Goal: Check status: Check status

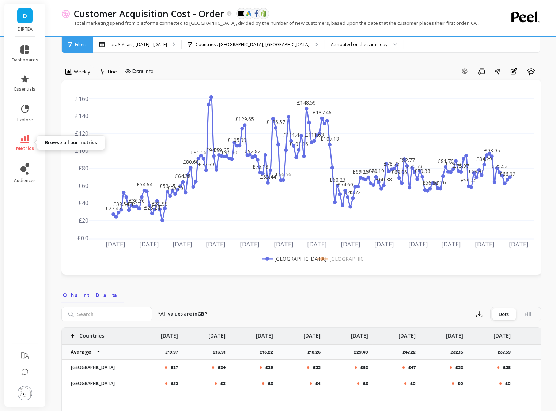
click at [26, 144] on link "metrics" at bounding box center [25, 142] width 27 height 17
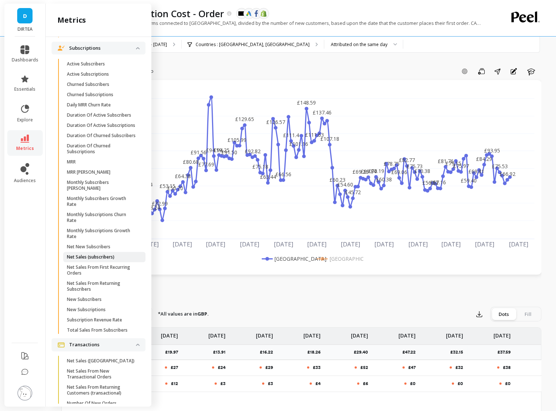
scroll to position [1985, 0]
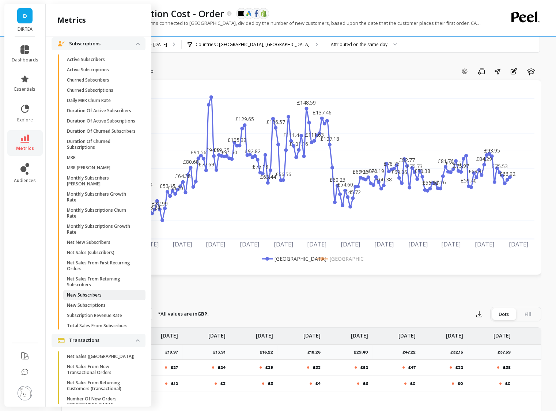
click at [100, 290] on link "New Subscribers" at bounding box center [104, 295] width 82 height 10
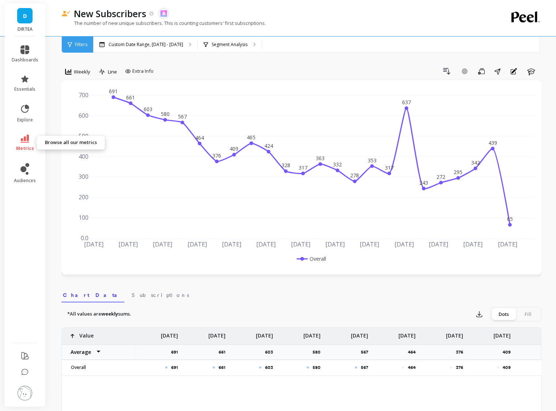
click at [27, 146] on span "metrics" at bounding box center [25, 148] width 18 height 6
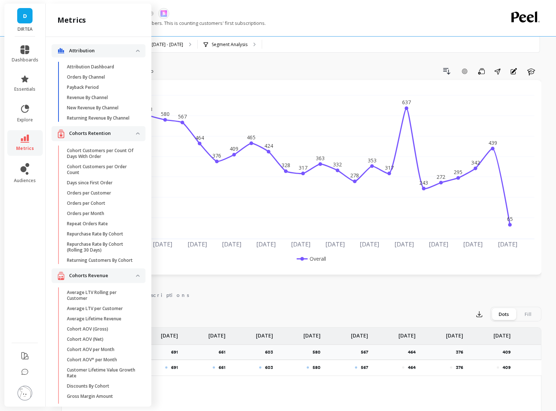
scroll to position [1979, 0]
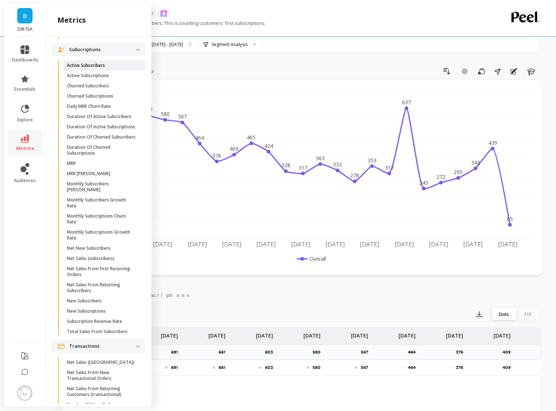
click at [95, 64] on p "Active Subscribers" at bounding box center [86, 65] width 38 height 6
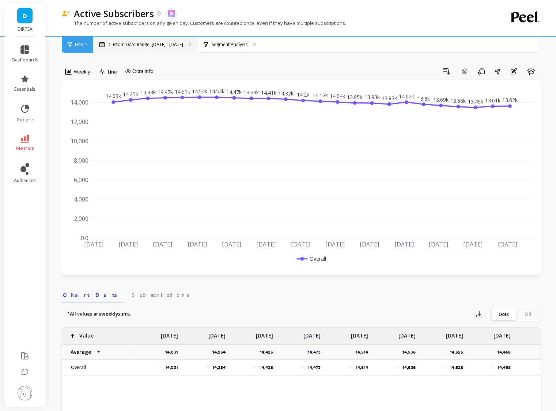
click at [125, 41] on div "Custom Date Range, [DATE] - [DATE]" at bounding box center [145, 45] width 104 height 16
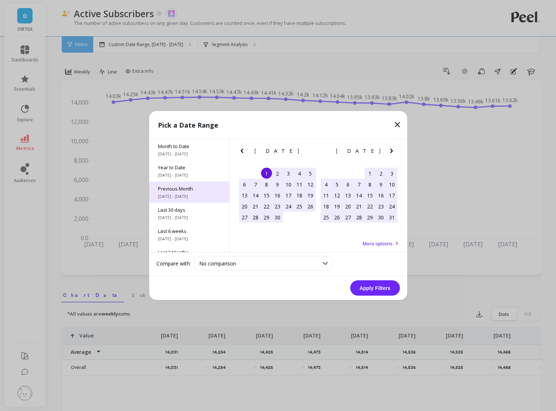
scroll to position [99, 0]
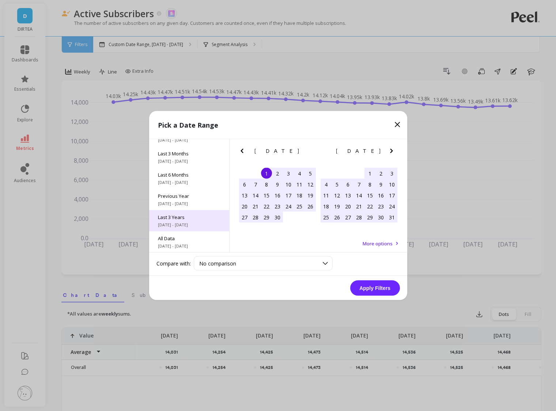
click at [183, 212] on div "Last 3 Years [DATE] - [DATE]" at bounding box center [189, 220] width 80 height 21
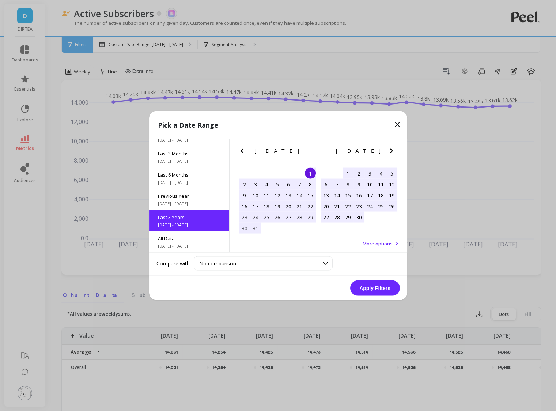
scroll to position [0, 0]
click at [369, 291] on button "Apply Filters" at bounding box center [375, 287] width 50 height 15
